Goal: Information Seeking & Learning: Learn about a topic

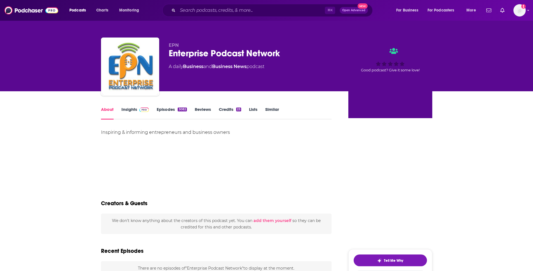
click at [127, 114] on link "Insights" at bounding box center [135, 113] width 28 height 13
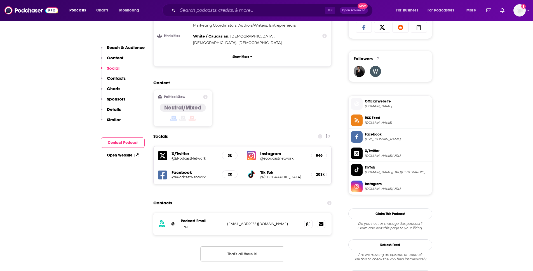
scroll to position [380, 0]
click at [265, 175] on h5 "@paris" at bounding box center [283, 177] width 46 height 4
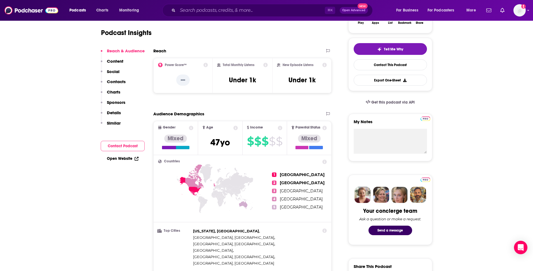
scroll to position [4, 0]
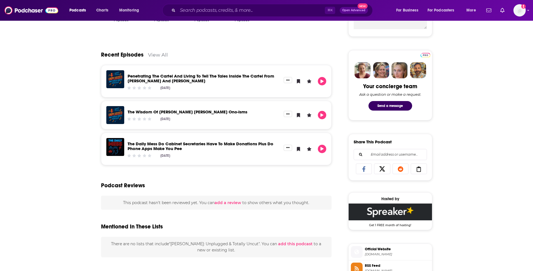
scroll to position [205, 0]
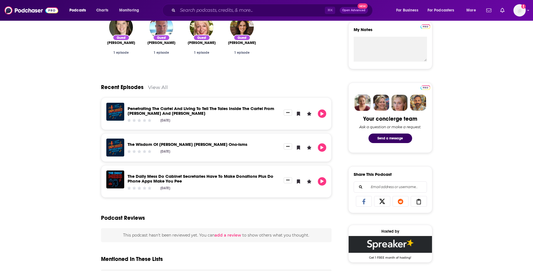
click at [144, 106] on link "Penetrating The Cartel And Living To Tell The Tales Inside The Cartel From [PER…" at bounding box center [201, 111] width 147 height 10
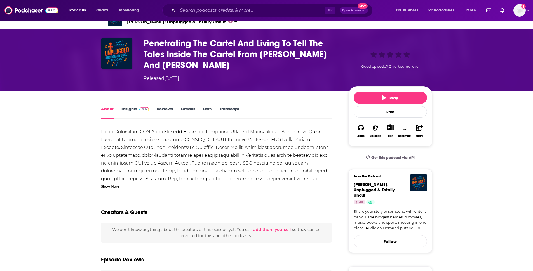
scroll to position [11, 0]
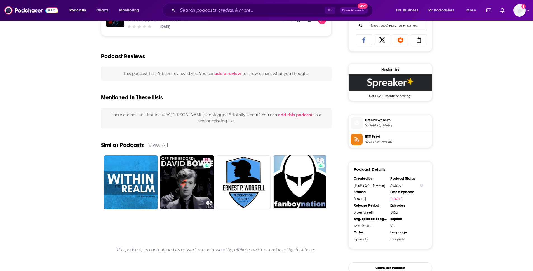
scroll to position [313, 0]
